Goal: Ask a question

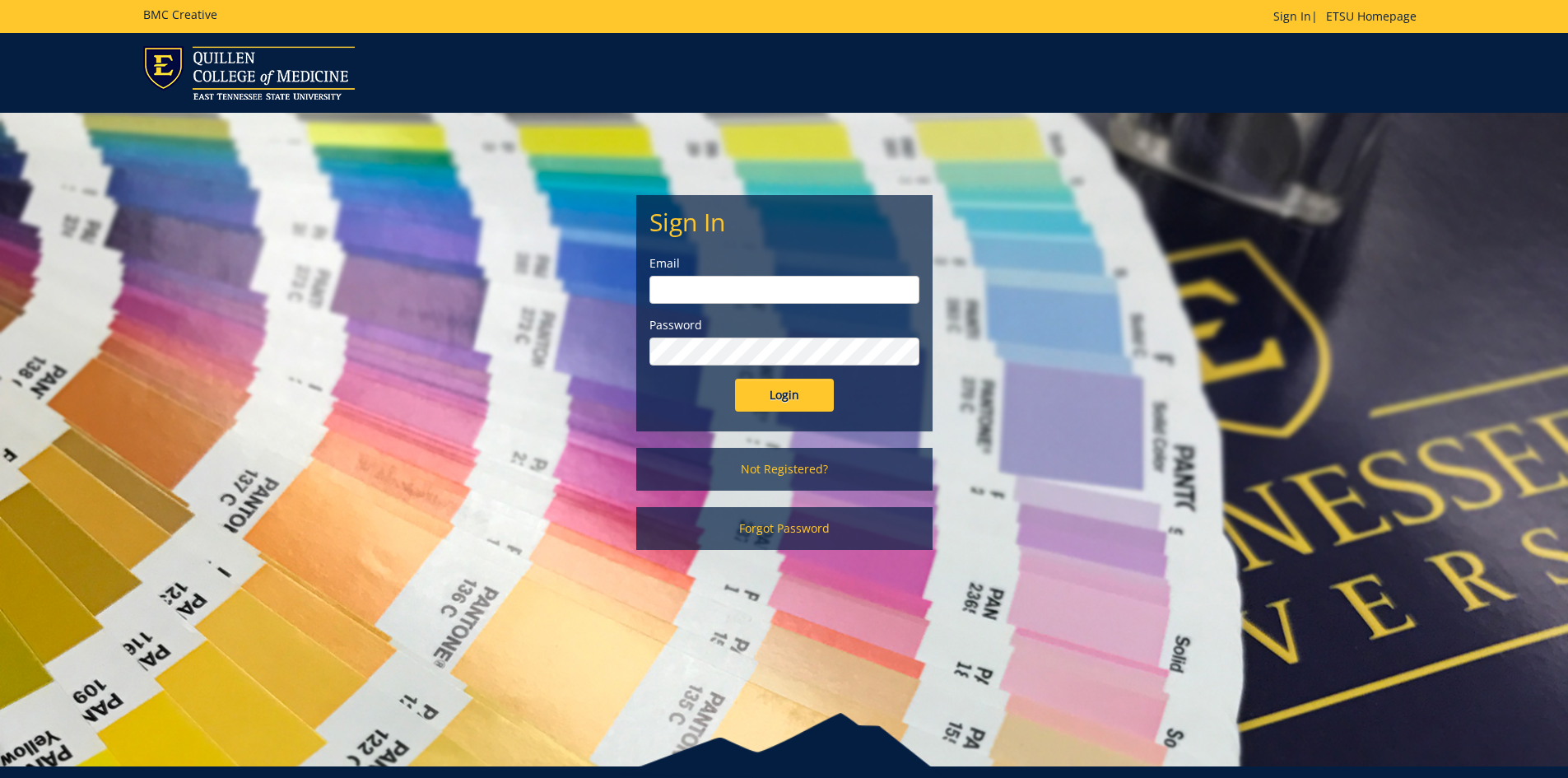
type input "[EMAIL_ADDRESS][DOMAIN_NAME]"
click at [809, 397] on input "Login" at bounding box center [784, 395] width 99 height 33
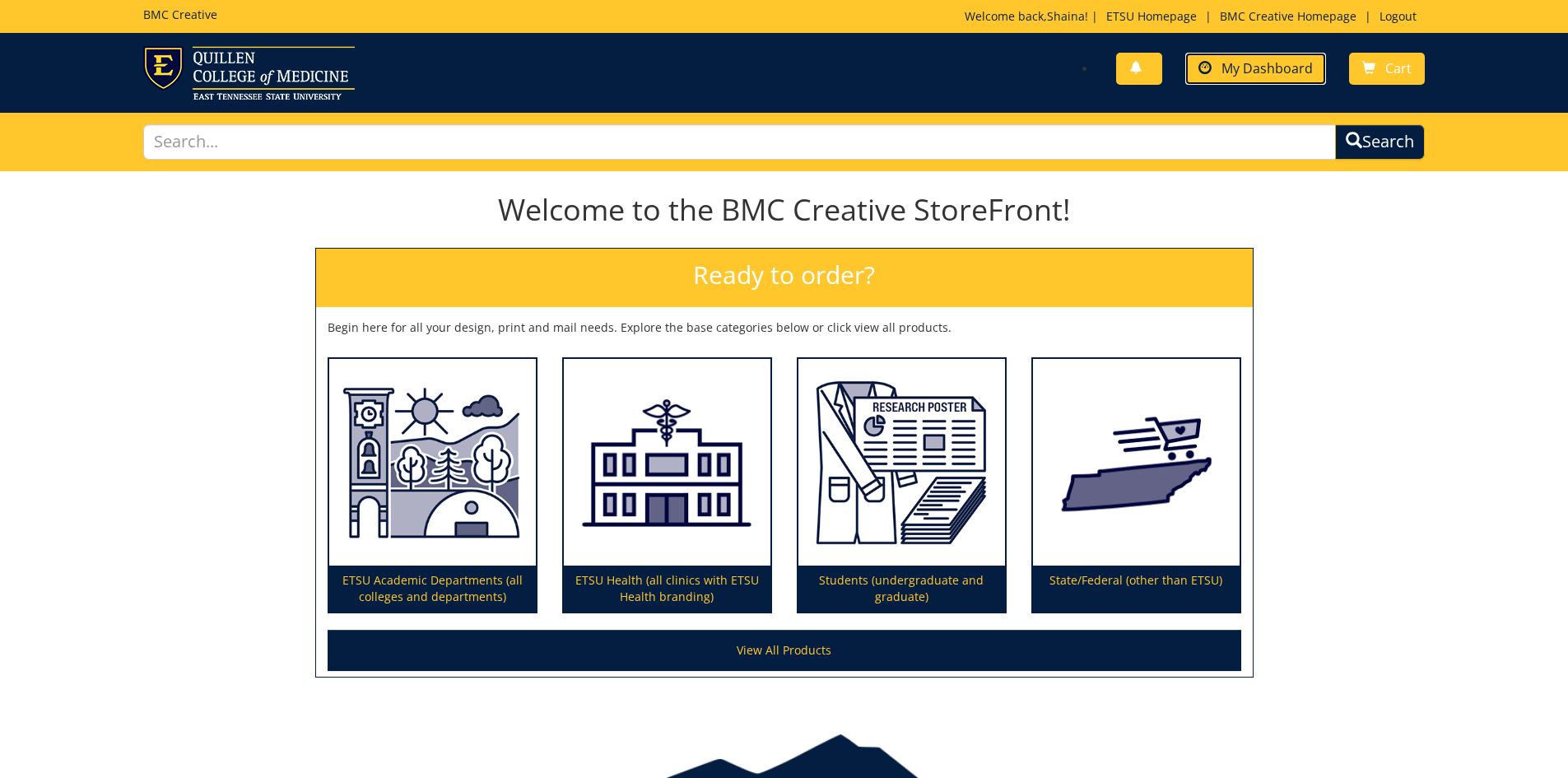
click at [1282, 65] on span "My Dashboard" at bounding box center [1266, 68] width 91 height 18
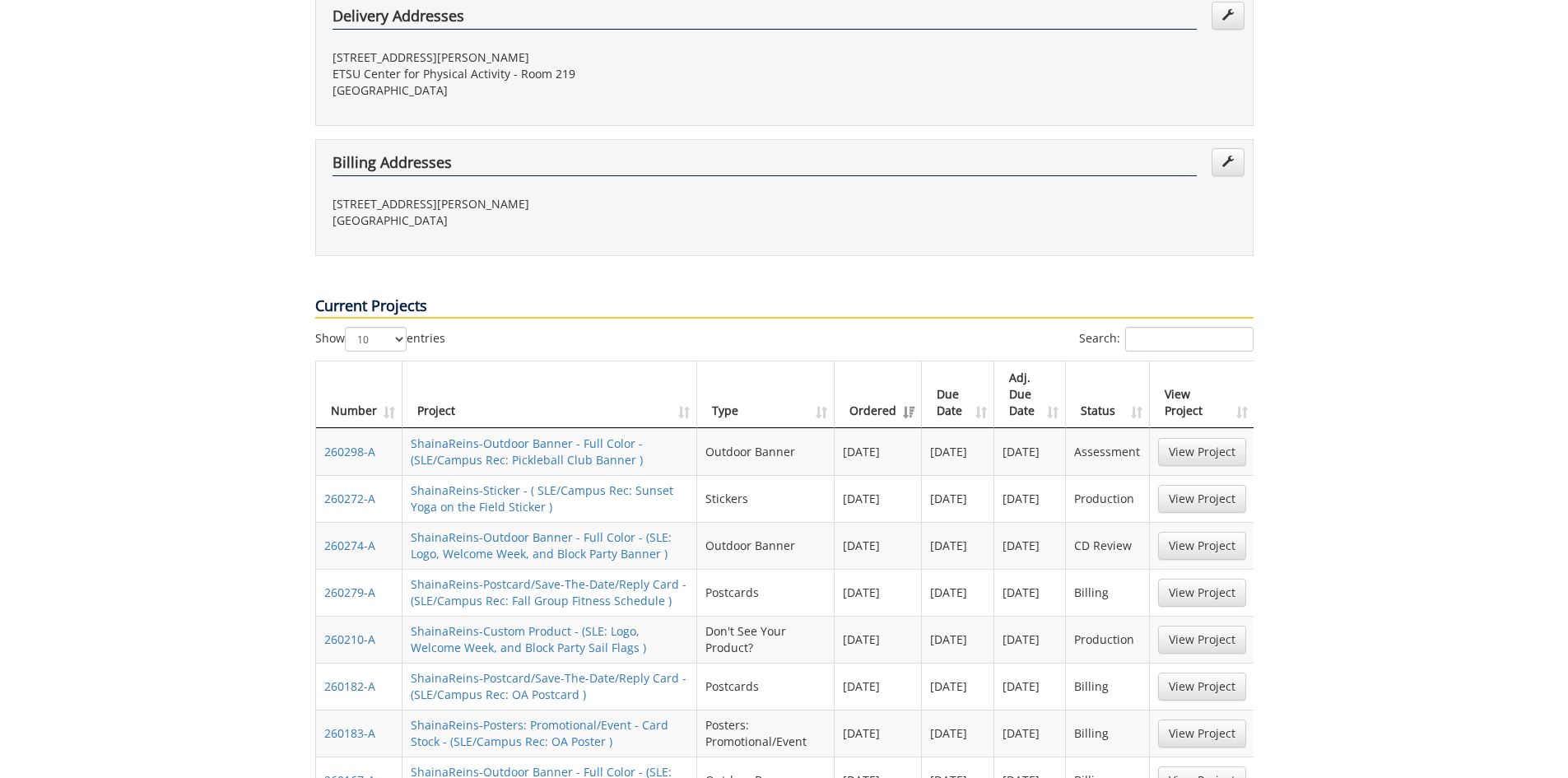
scroll to position [576, 0]
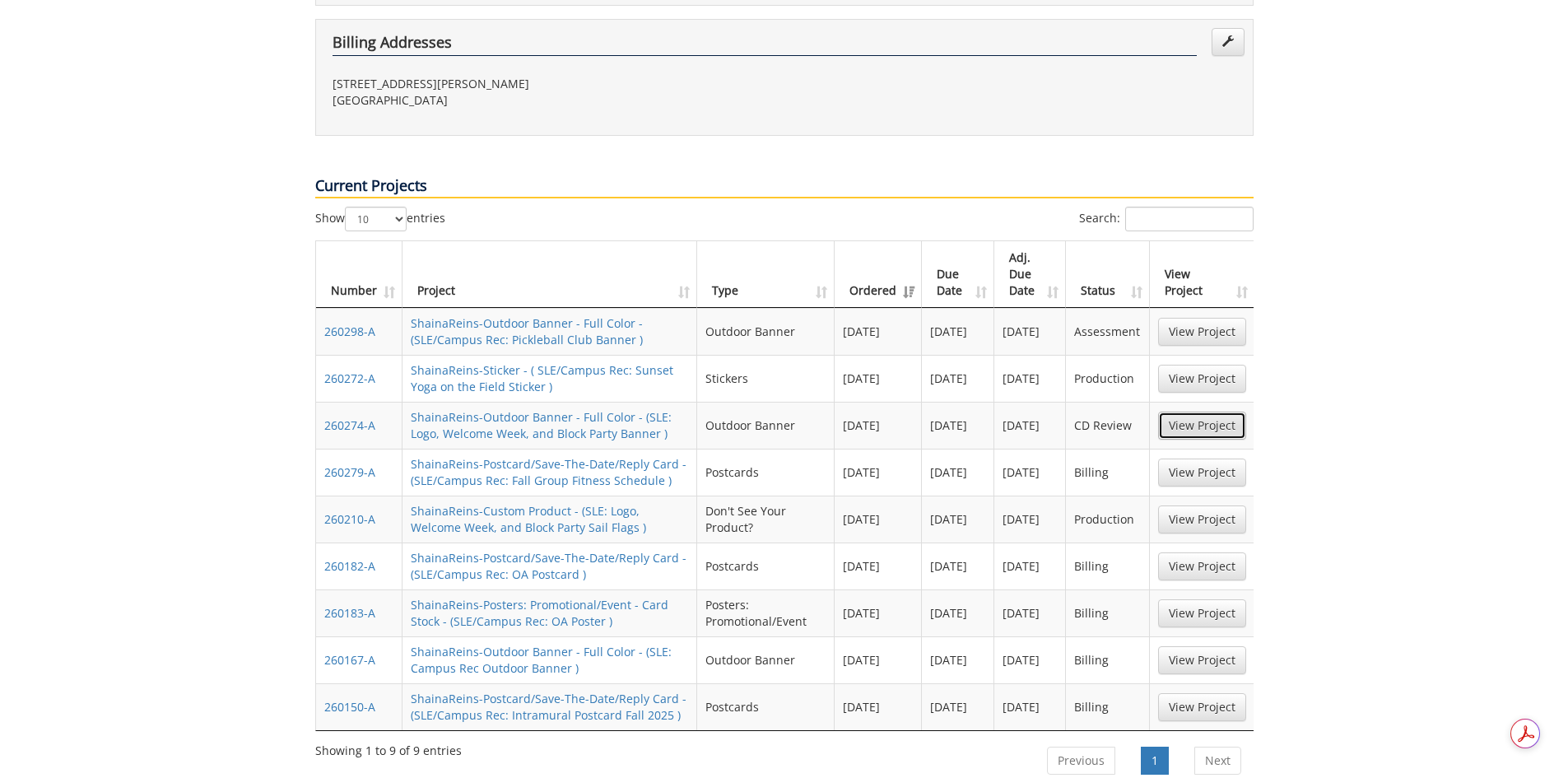
click at [1199, 411] on link "View Project" at bounding box center [1202, 424] width 88 height 28
click at [1180, 505] on link "View Project" at bounding box center [1202, 518] width 88 height 28
click at [1188, 317] on link "View Project" at bounding box center [1202, 331] width 88 height 28
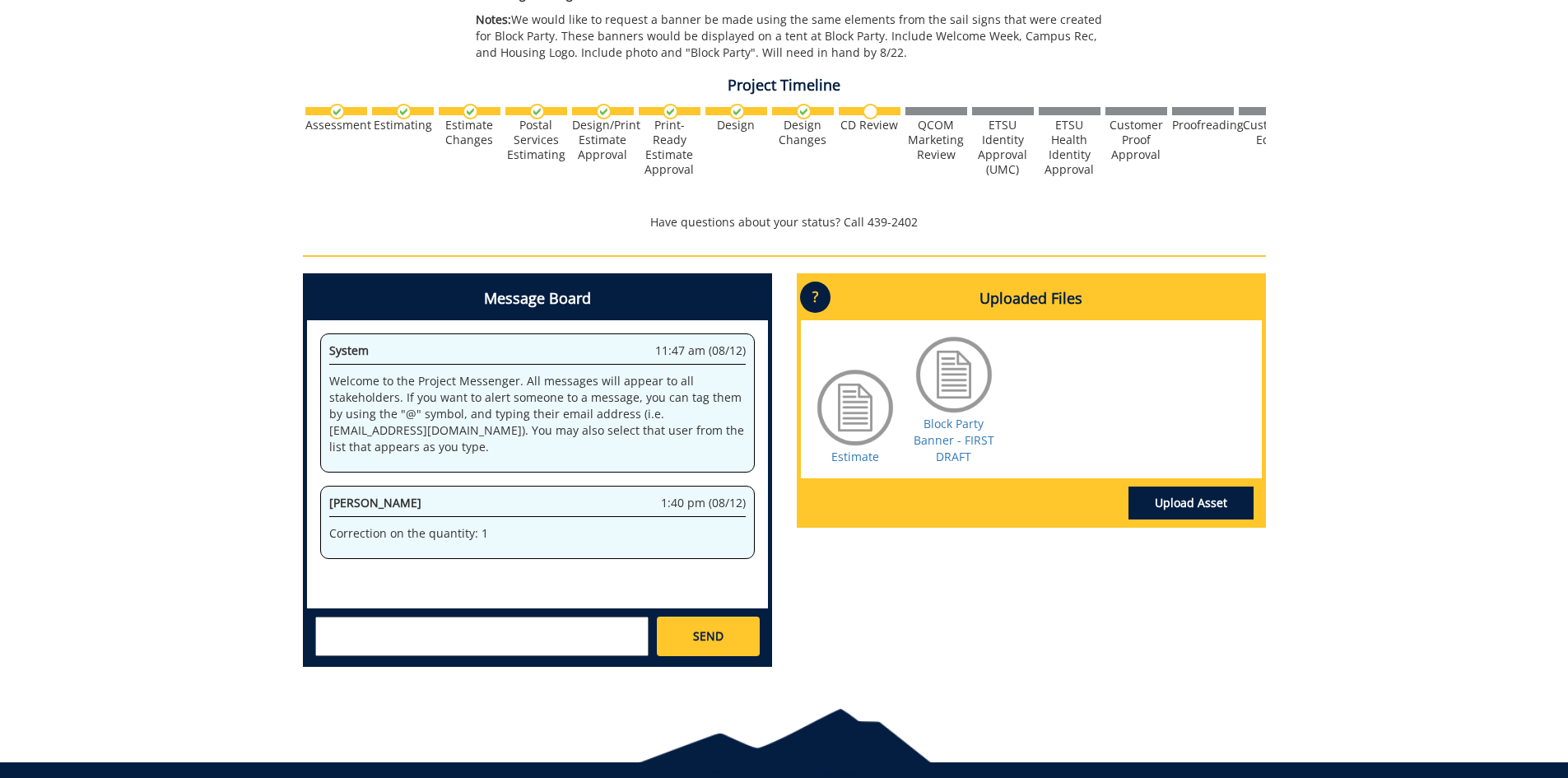
scroll to position [493, 0]
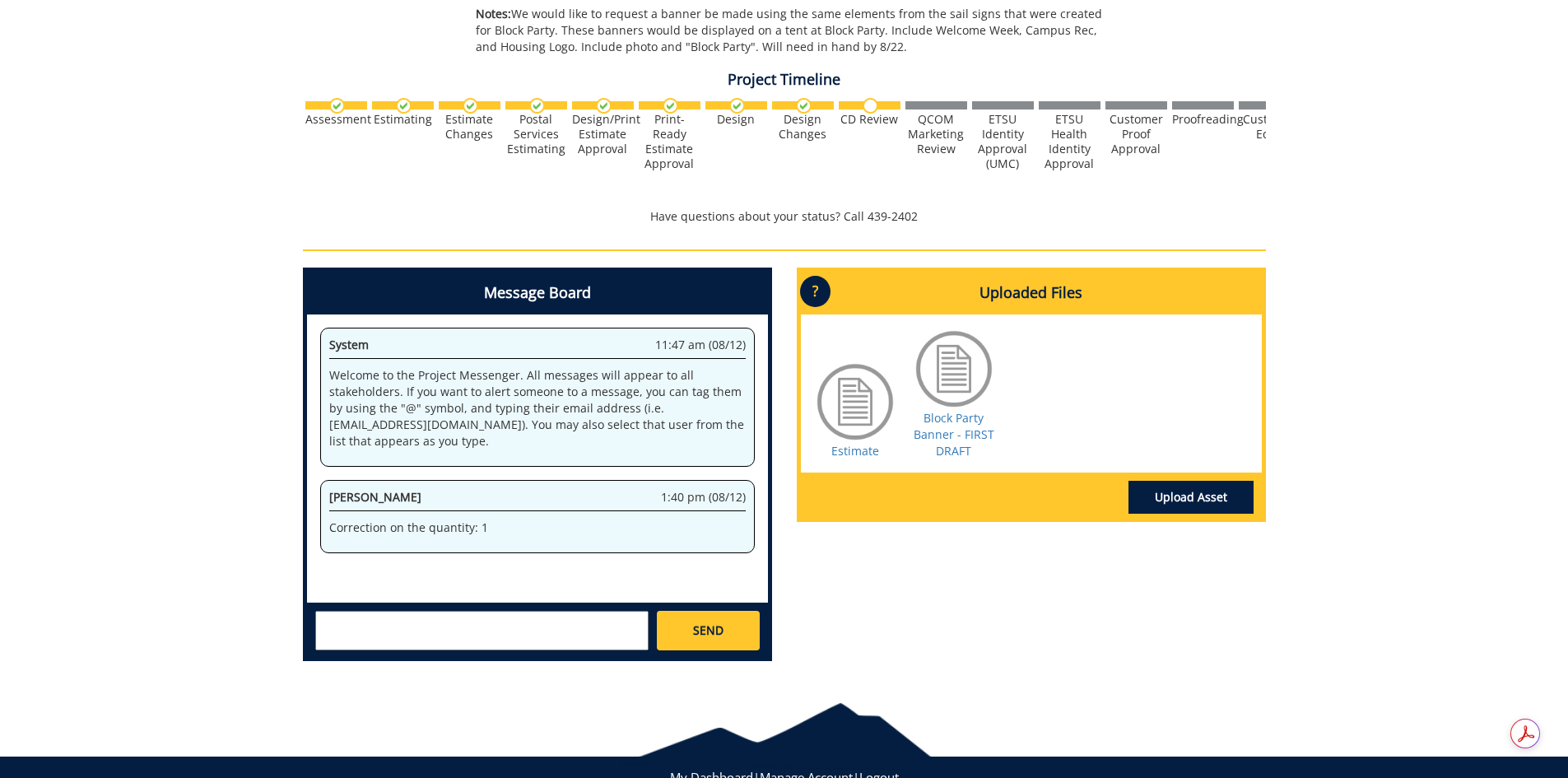
click at [400, 609] on div "SEND" at bounding box center [537, 629] width 461 height 55
click at [405, 622] on textarea at bounding box center [482, 629] width 334 height 39
click at [402, 621] on textarea "Hello, I just wanted to check-in on the status of this order and to see if it w…" at bounding box center [482, 629] width 334 height 39
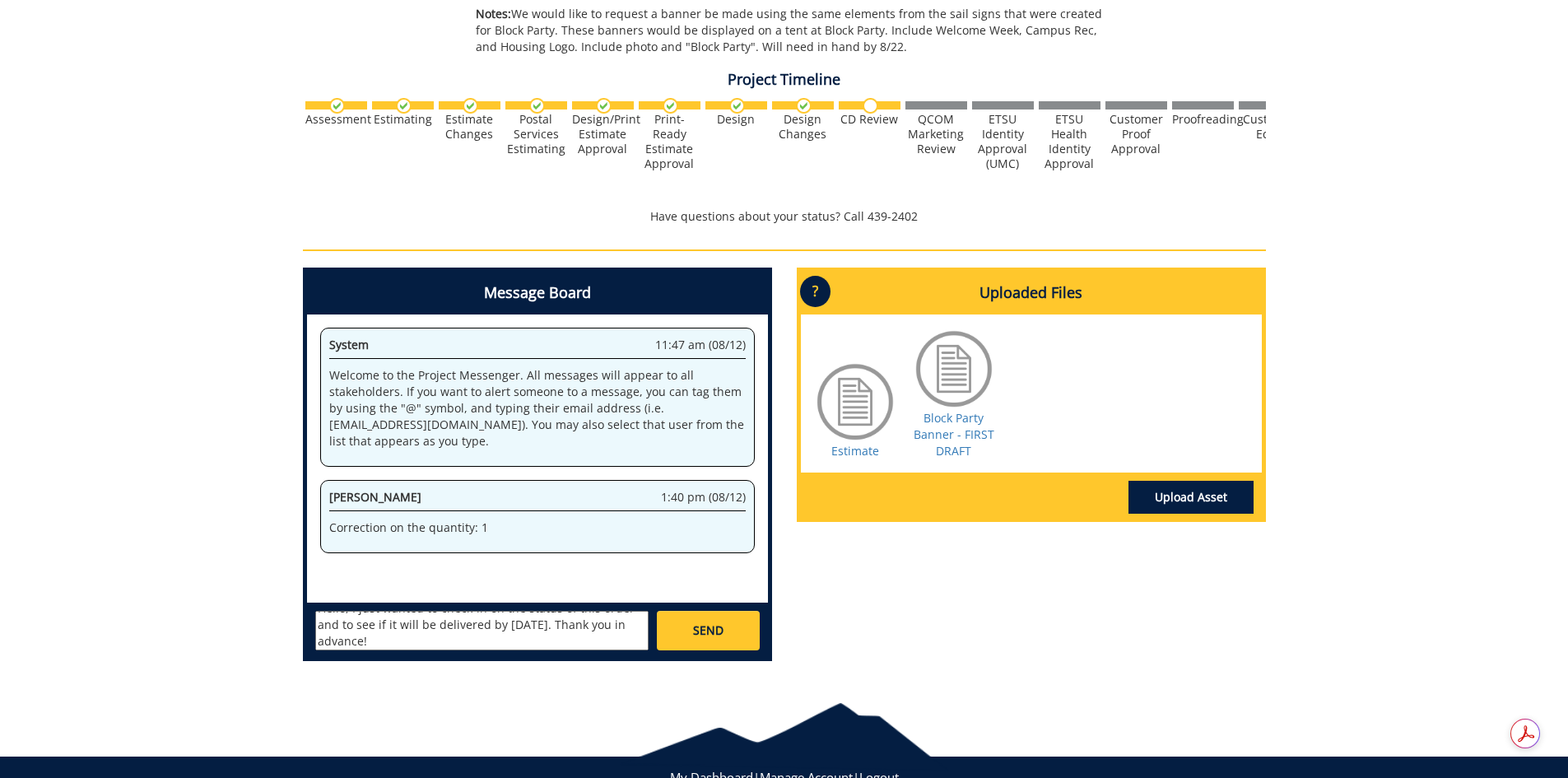
click at [402, 621] on textarea "Hello, I just wanted to check-in on the status of this order and to see if it w…" at bounding box center [482, 629] width 334 height 39
click at [423, 635] on textarea "Hello, I just wanted to check-in on the status of this order and to see if it w…" at bounding box center [482, 629] width 334 height 39
type textarea "Hello, I just wanted to check-in on the status of this order and to see if it w…"
click at [709, 620] on link "SEND" at bounding box center [707, 629] width 102 height 39
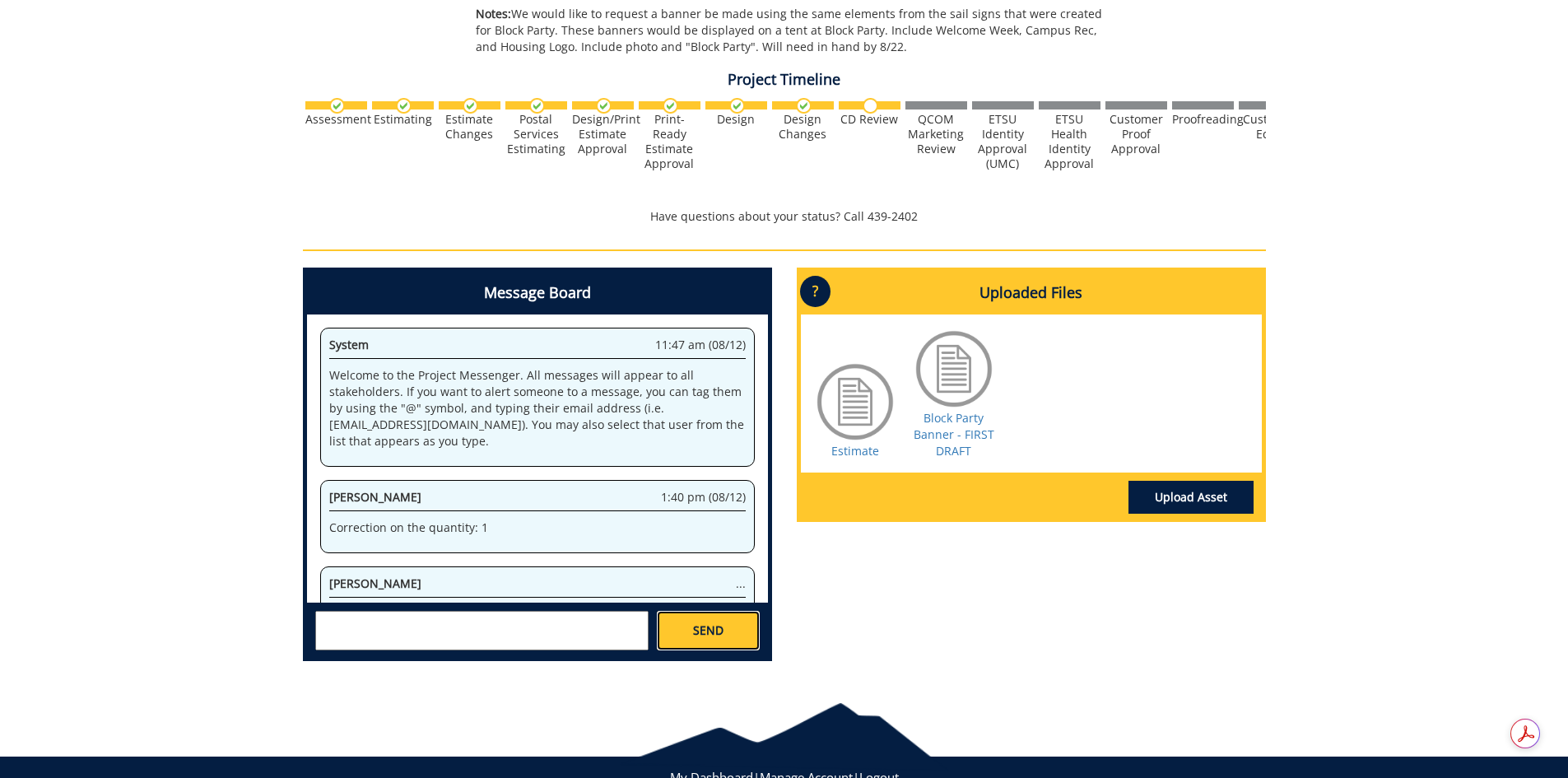
scroll to position [67, 0]
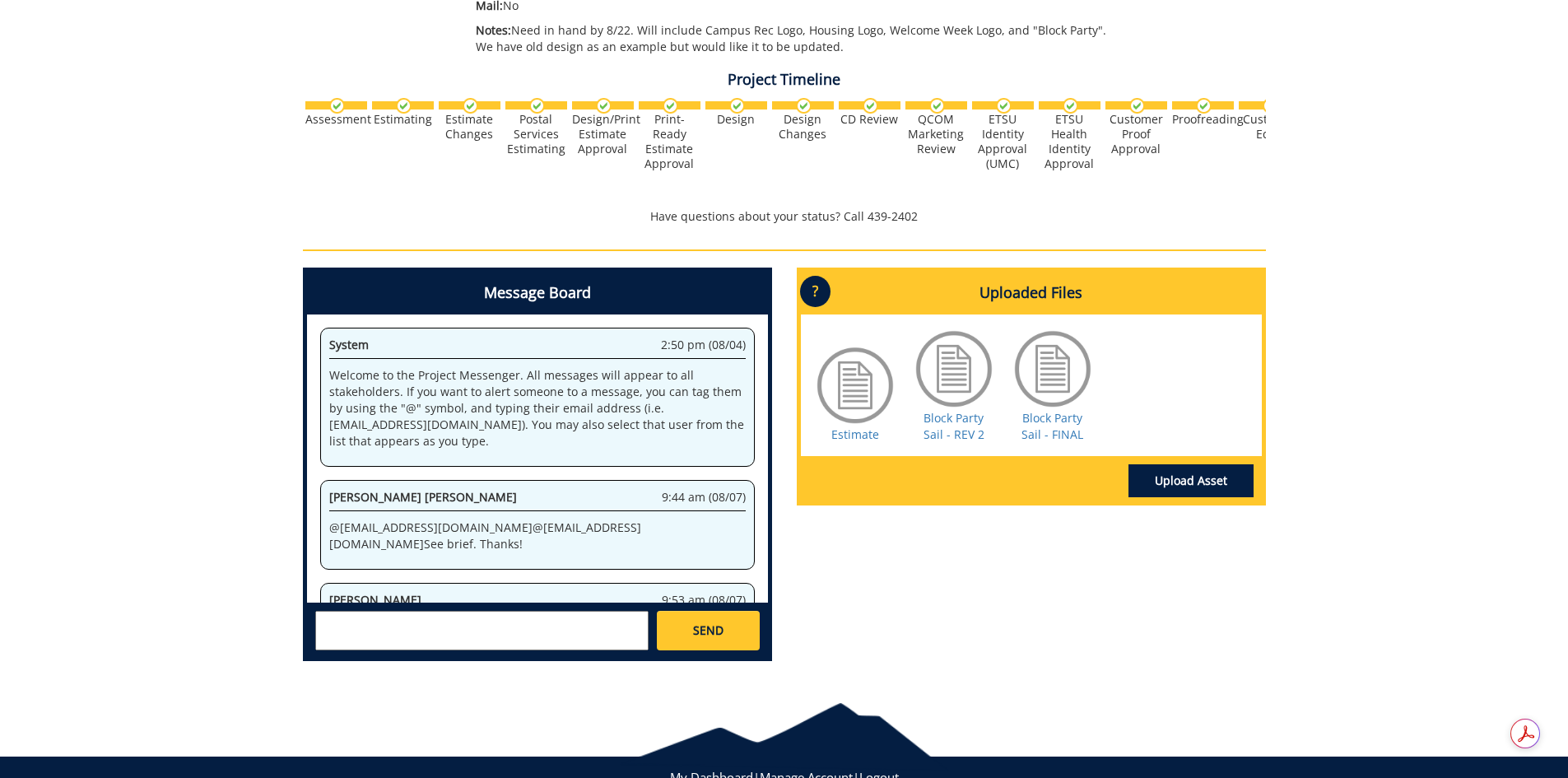
scroll to position [1552, 0]
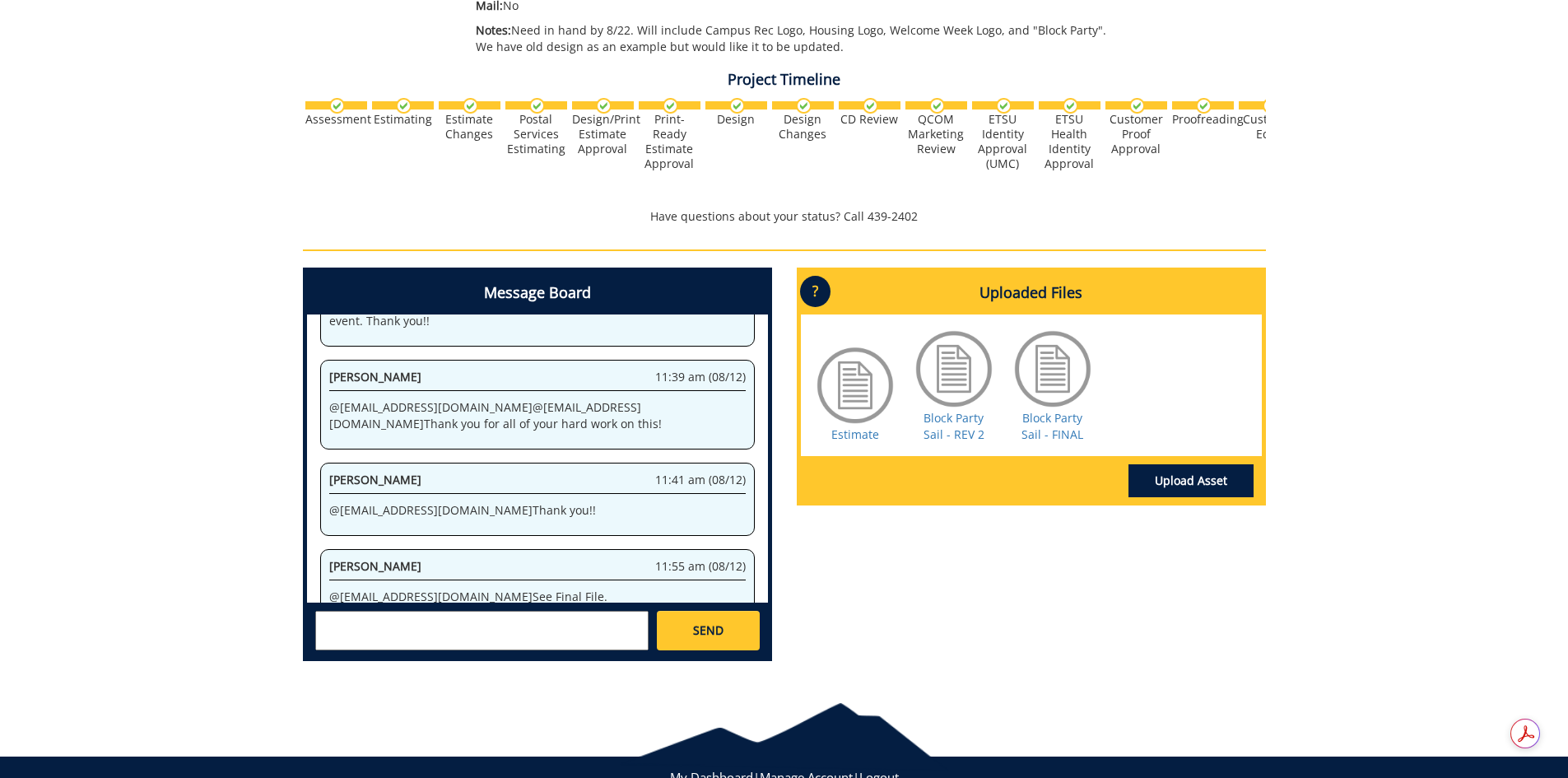
click at [418, 617] on textarea at bounding box center [482, 629] width 334 height 39
paste textarea "Hello, I just wanted to check-in on the status of this order and to see if it w…"
type textarea "Hello, I just wanted to check-in on the status of this order and to see if it w…"
click at [700, 632] on span "SEND" at bounding box center [708, 629] width 31 height 16
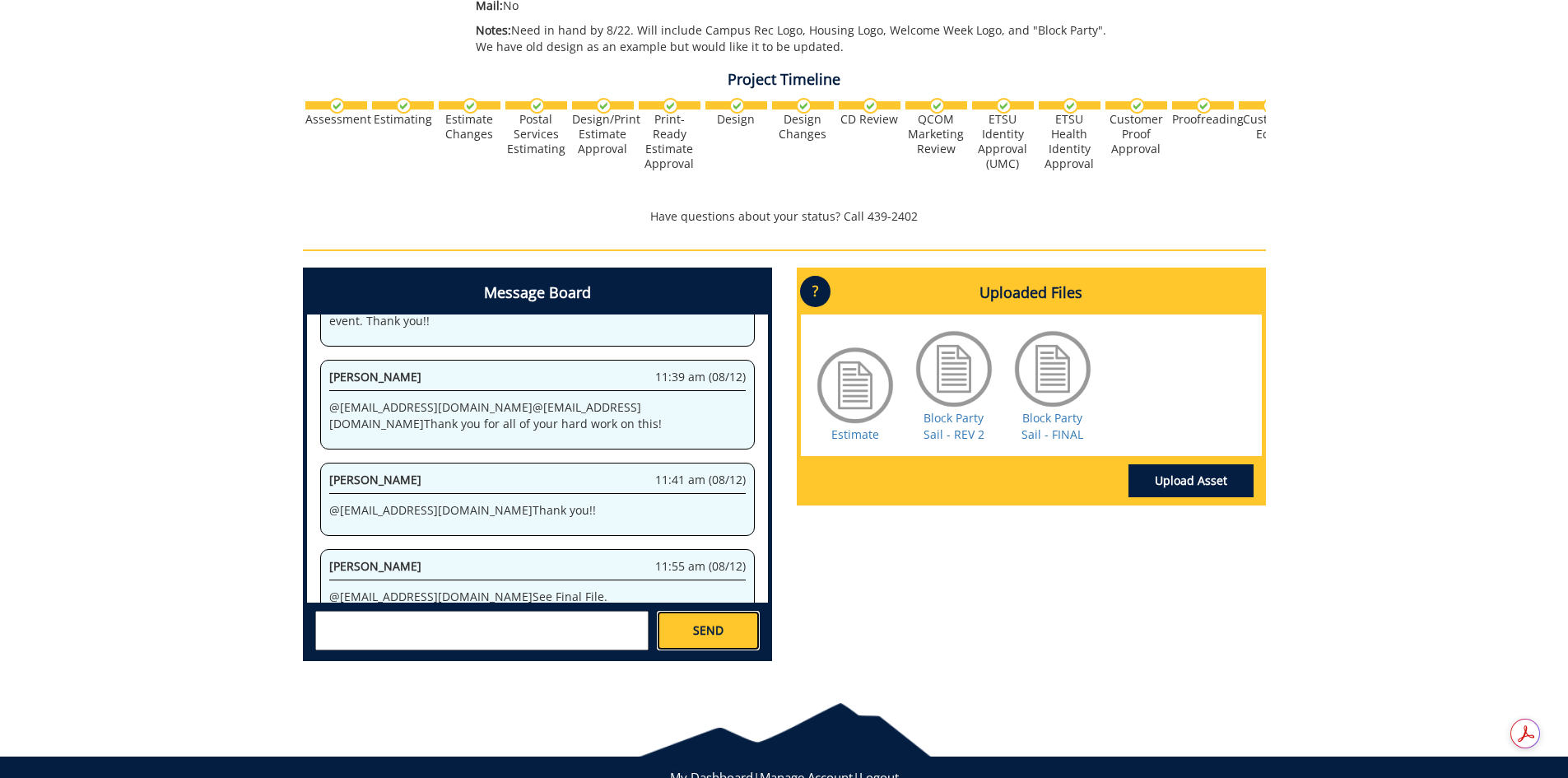
scroll to position [0, 0]
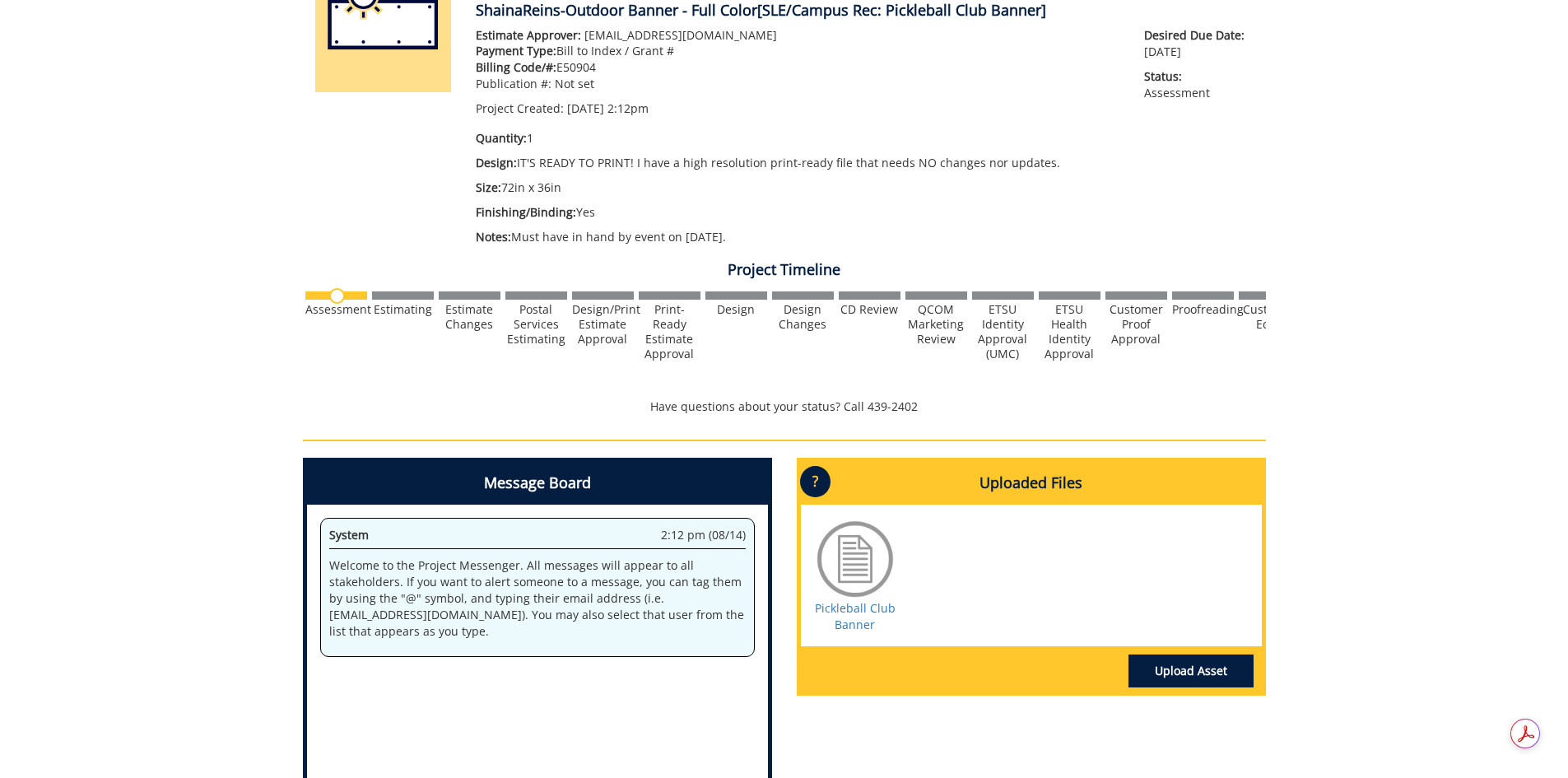
scroll to position [500, 0]
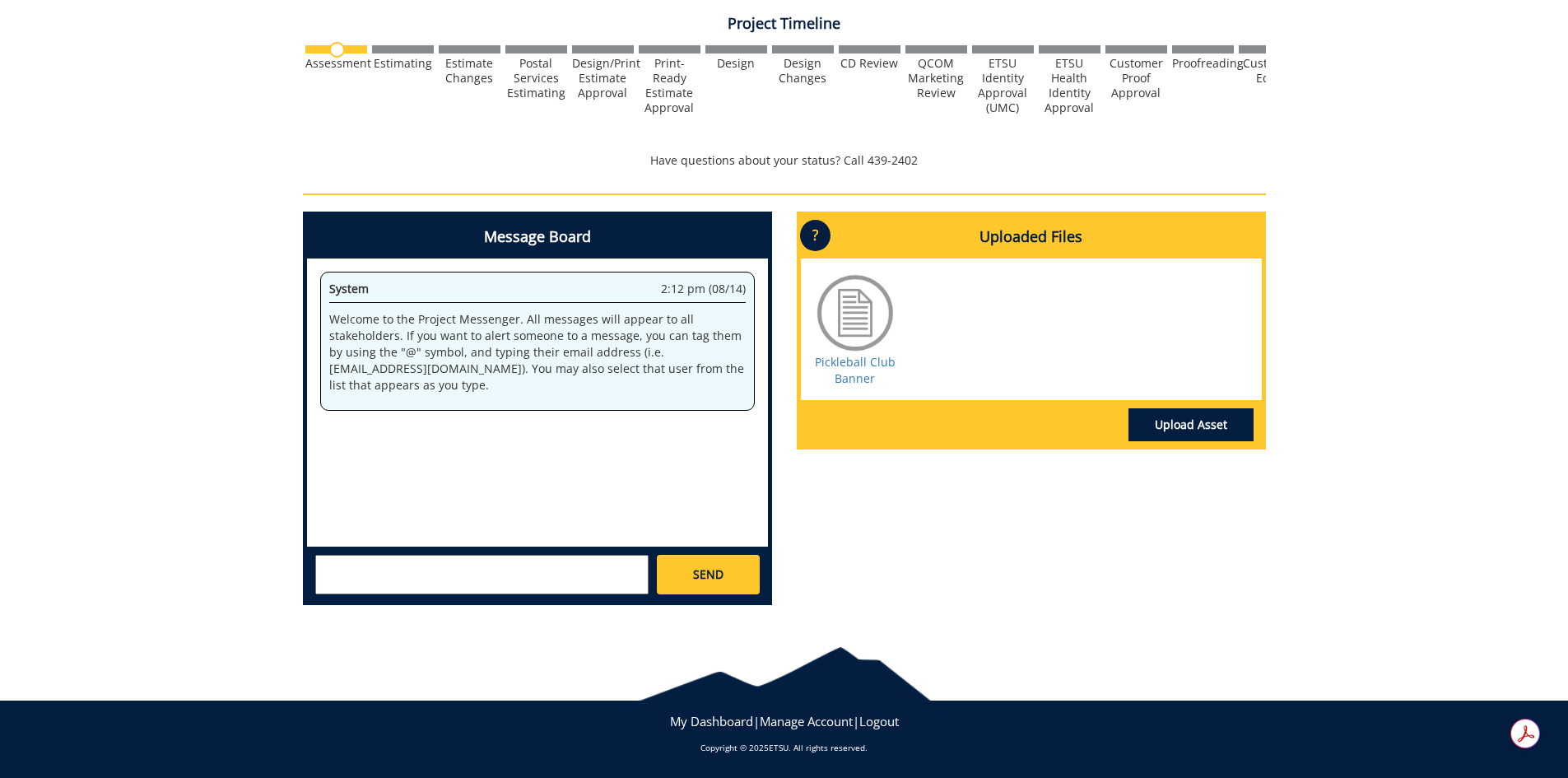
click at [491, 579] on textarea at bounding box center [482, 574] width 334 height 39
type textarea "Hello! Is there an anticipated assessment date for this order? Thank you in adv…"
drag, startPoint x: 701, startPoint y: 583, endPoint x: 697, endPoint y: 598, distance: 15.5
click at [701, 582] on span "SEND" at bounding box center [708, 574] width 31 height 16
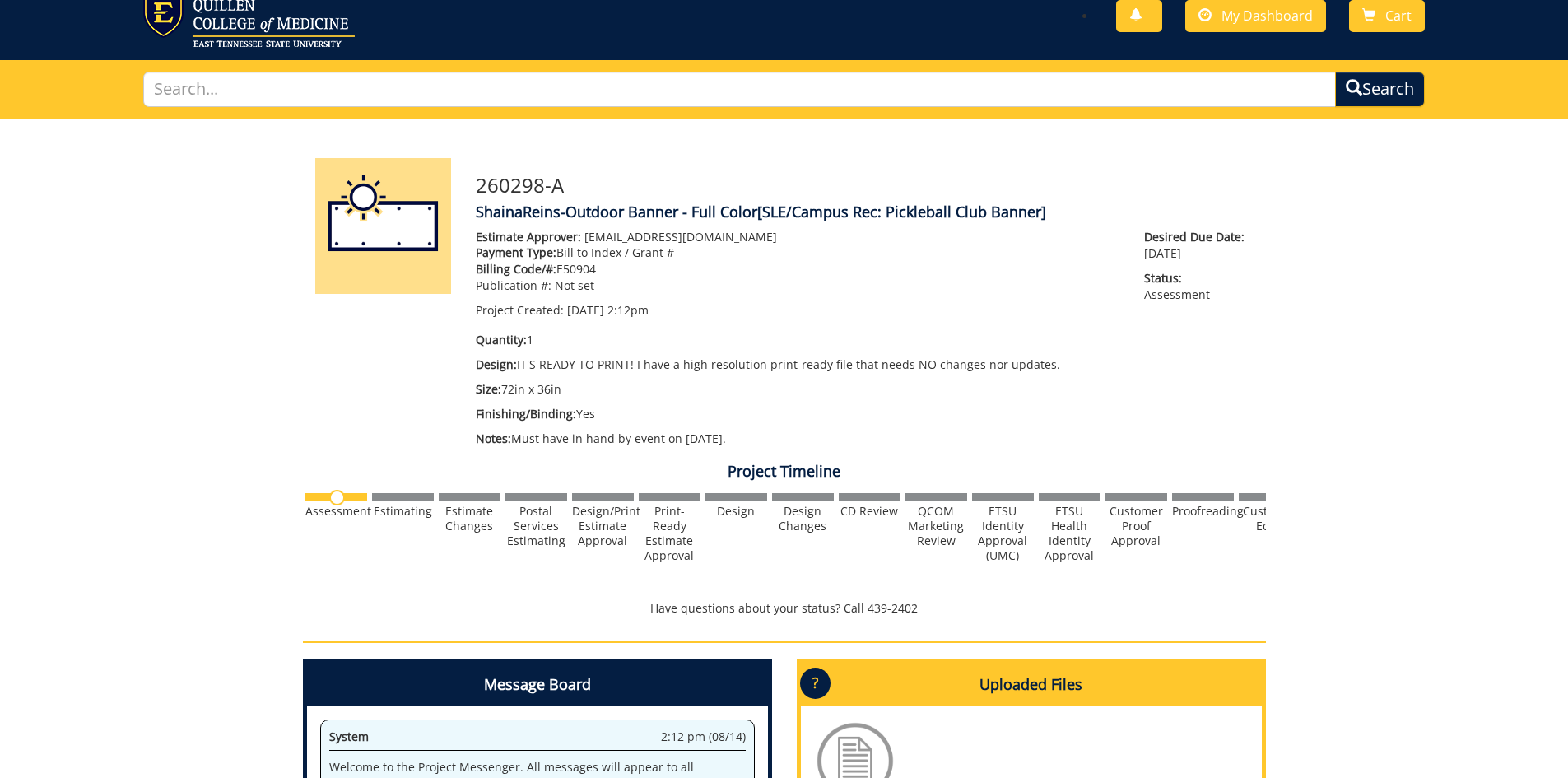
scroll to position [0, 0]
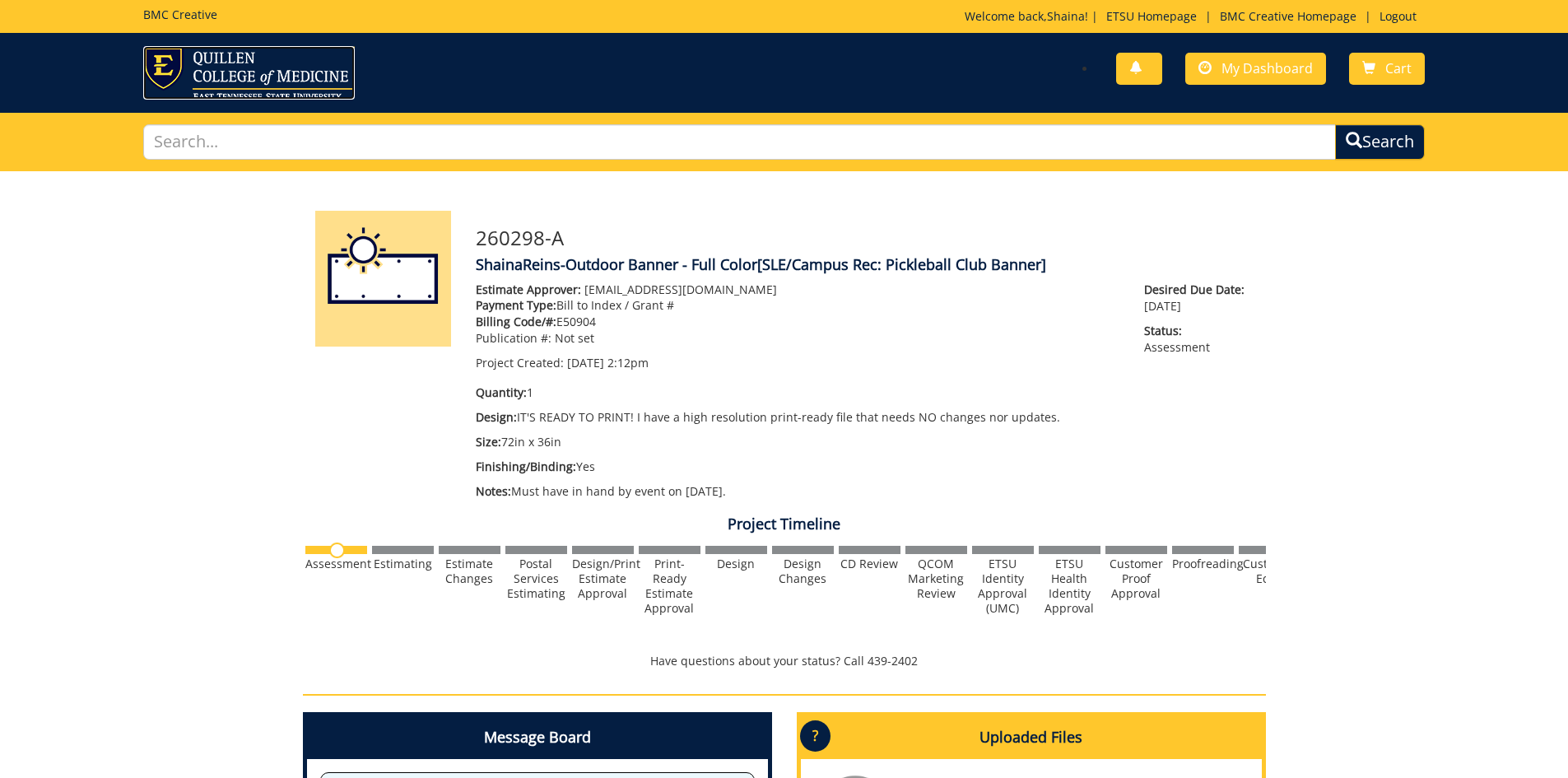
click at [273, 72] on img at bounding box center [248, 73] width 212 height 54
